Goal: Book appointment/travel/reservation

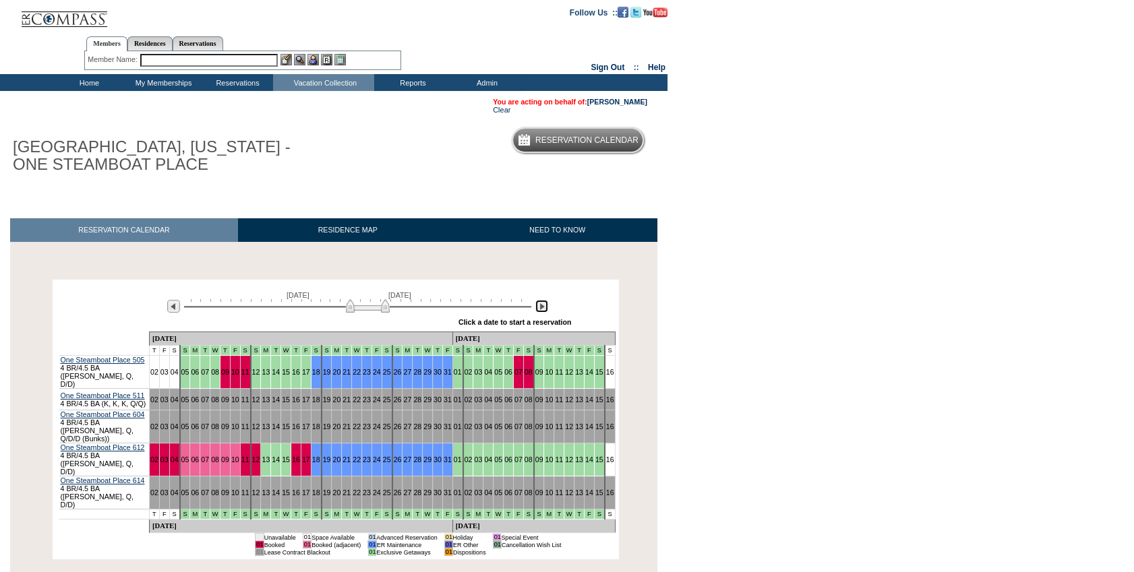
click at [544, 311] on img at bounding box center [541, 306] width 13 height 13
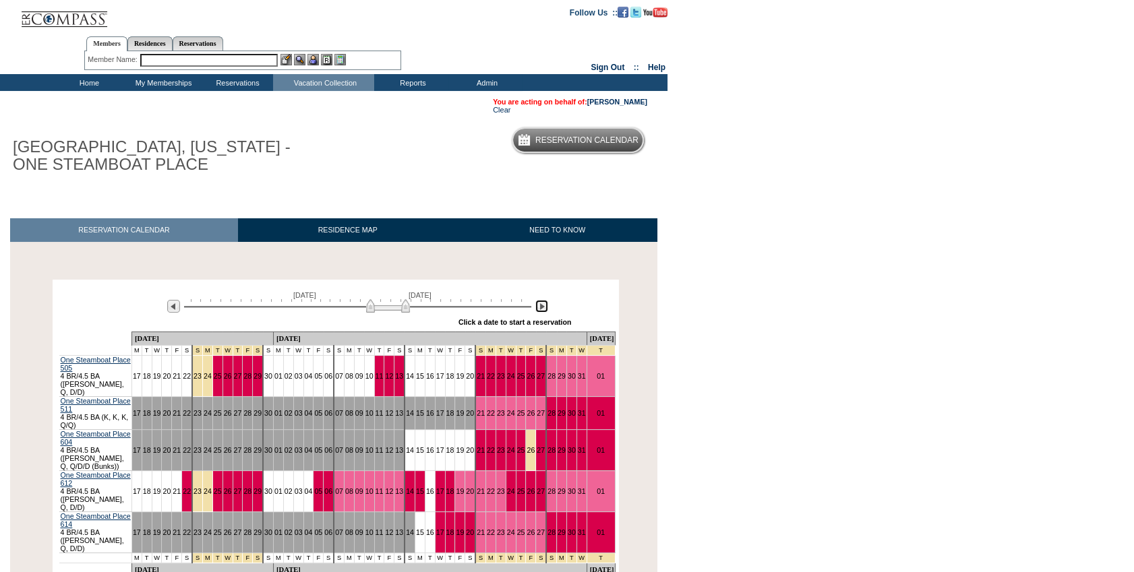
click at [544, 311] on img at bounding box center [541, 306] width 13 height 13
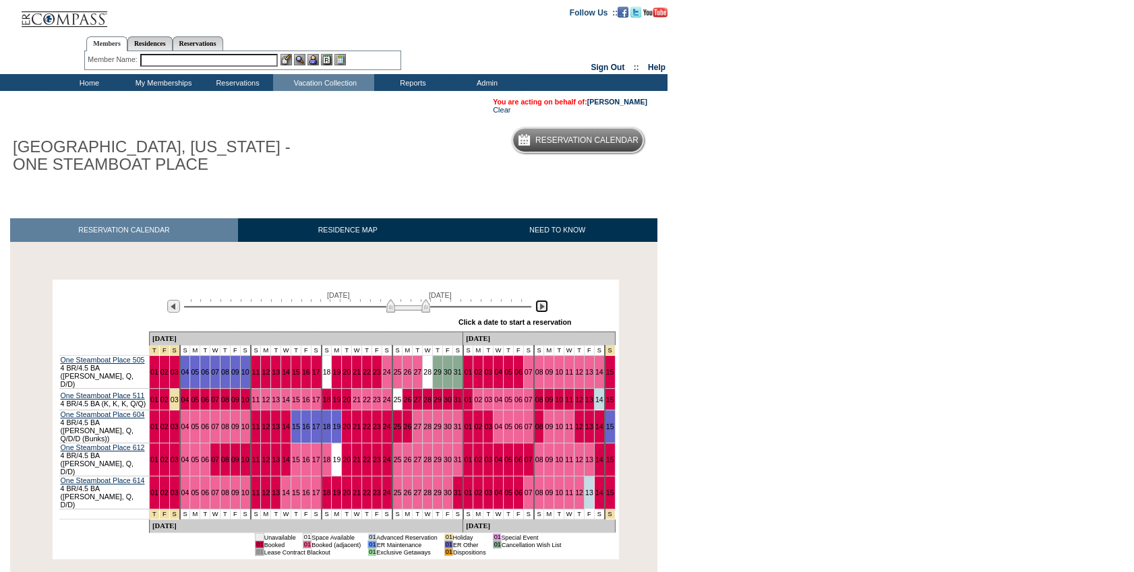
click at [543, 311] on img at bounding box center [541, 306] width 13 height 13
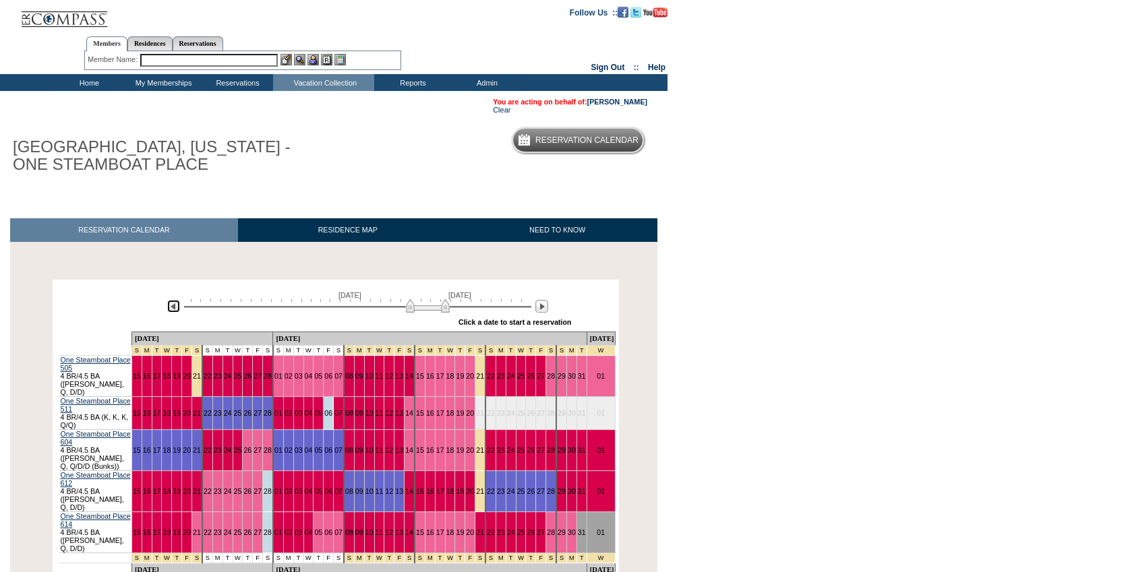
click at [178, 312] on img at bounding box center [173, 306] width 13 height 13
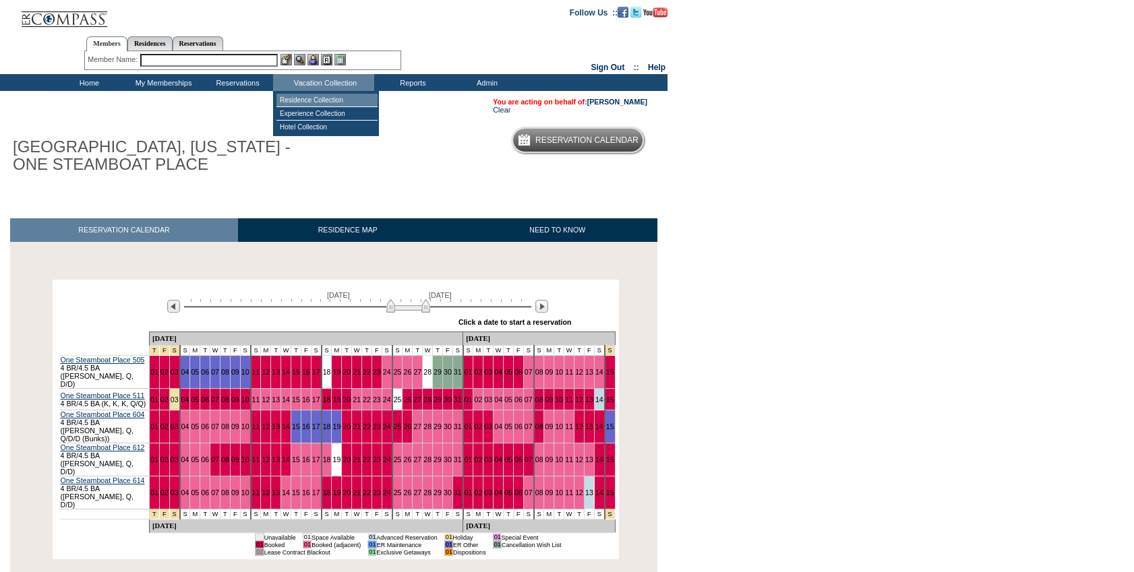
click at [330, 102] on td "Residence Collection" at bounding box center [326, 100] width 101 height 13
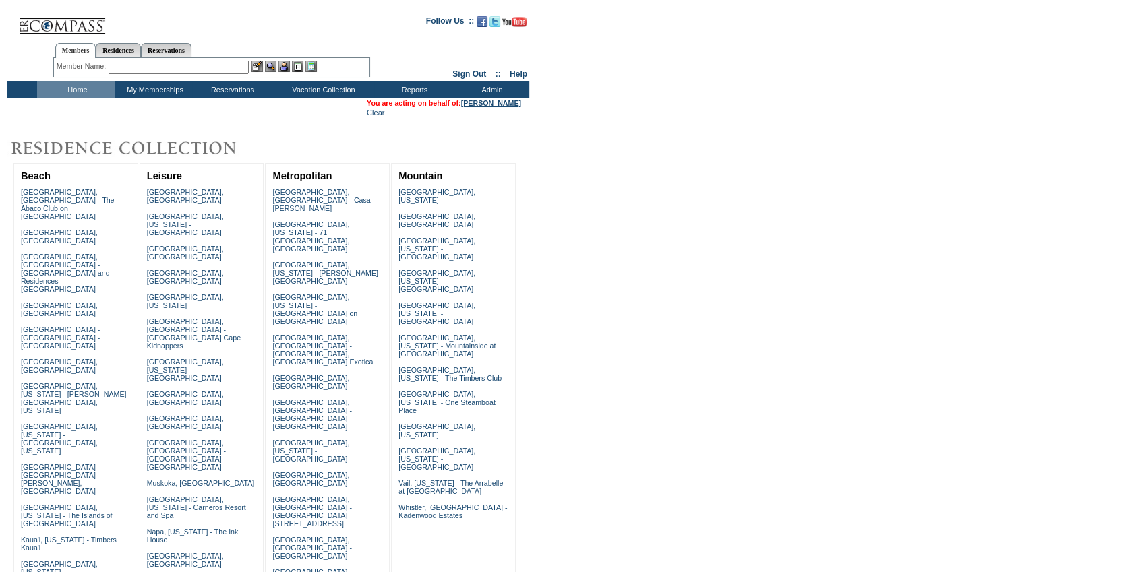
click at [498, 103] on link "[PERSON_NAME]" at bounding box center [491, 103] width 60 height 8
